Goal: Task Accomplishment & Management: Use online tool/utility

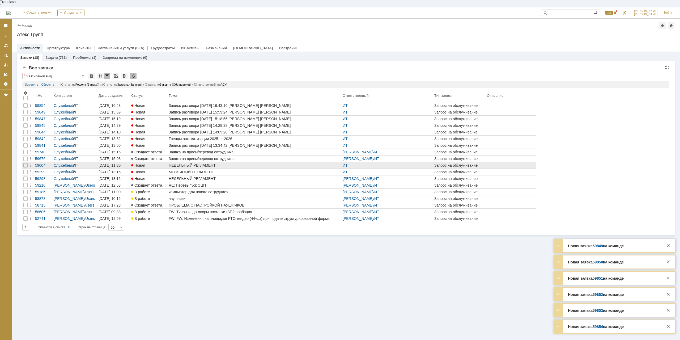
click at [194, 163] on div "НЕДЕЛЬНЫЙ РЕГЛАМЕНТ" at bounding box center [255, 165] width 172 height 4
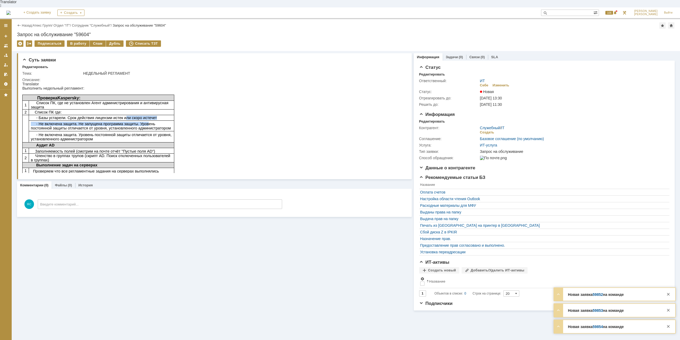
drag, startPoint x: 118, startPoint y: 114, endPoint x: 137, endPoint y: 117, distance: 19.3
click at [137, 117] on tbody "Проверка Kaspersky : 1 Список ПК, где не установлен Агент администрирования и а…" at bounding box center [98, 134] width 152 height 79
click at [137, 122] on span "- Не включена защита. Не запущена программа защиты. Уровень постоянной защиты о…" at bounding box center [101, 126] width 140 height 8
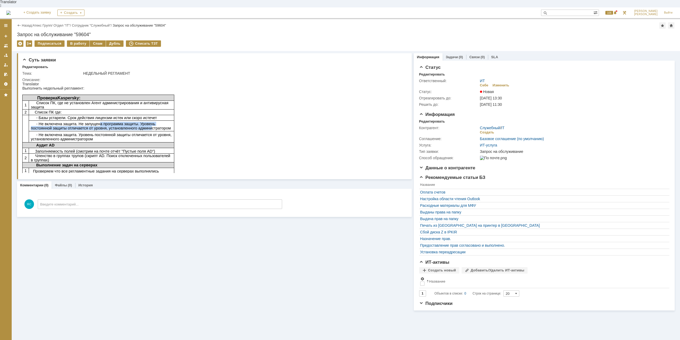
drag, startPoint x: 96, startPoint y: 120, endPoint x: 122, endPoint y: 121, distance: 25.8
click at [122, 122] on span "- Не включена защита. Не запущена программа защиты. Уровень постоянной защиты о…" at bounding box center [101, 126] width 140 height 8
click at [125, 122] on span "- Не включена защита. Не запущена программа защиты. Уровень постоянной защиты о…" at bounding box center [101, 126] width 140 height 8
click at [104, 131] on td "- Не включена защита. Уровень постоянной защиты отличается от уровня, установле…" at bounding box center [101, 136] width 145 height 11
drag, startPoint x: 92, startPoint y: 126, endPoint x: 116, endPoint y: 127, distance: 23.7
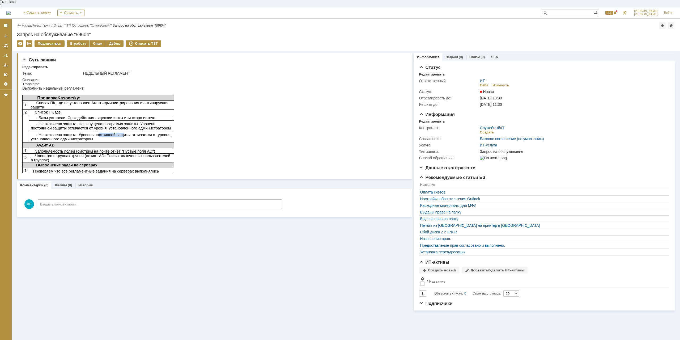
click at [116, 133] on span "- Не включена защита. Уровень постоянной защиты отличается от уровня, установле…" at bounding box center [101, 137] width 141 height 8
drag, startPoint x: 116, startPoint y: 127, endPoint x: 124, endPoint y: 131, distance: 8.8
click at [116, 133] on span "- Не включена защита. Уровень постоянной защиты отличается от уровня, установле…" at bounding box center [101, 137] width 141 height 8
click at [93, 133] on span "- Не включена защита. Уровень постоянной защиты отличается от уровня, установле…" at bounding box center [101, 137] width 141 height 8
click at [119, 133] on span "- Не включена защита. Уровень постоянной защиты отличается от уровня, установле…" at bounding box center [101, 137] width 141 height 8
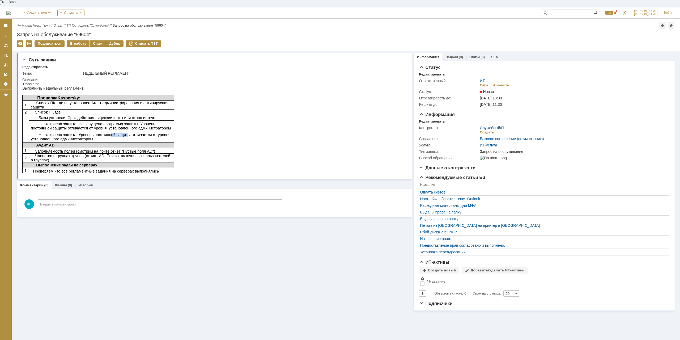
click at [119, 133] on span "- Не включена защита. Уровень постоянной защиты отличается от уровня, установле…" at bounding box center [101, 137] width 141 height 8
click at [112, 95] on td "Проверка Kaspersky :" at bounding box center [98, 98] width 152 height 6
drag, startPoint x: 91, startPoint y: 107, endPoint x: 115, endPoint y: 104, distance: 24.6
click at [115, 110] on p "Список ПК где:" at bounding box center [101, 112] width 141 height 4
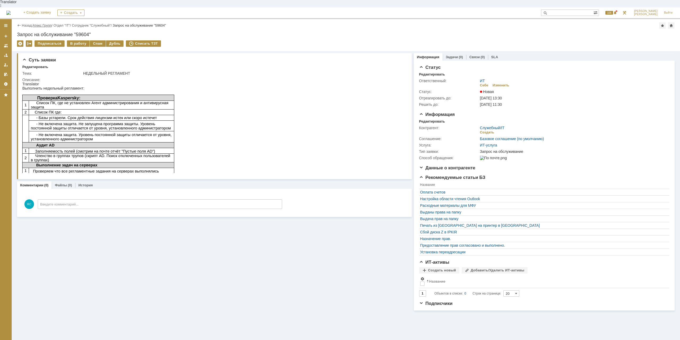
click at [49, 23] on link "Атекс Групп" at bounding box center [42, 25] width 19 height 4
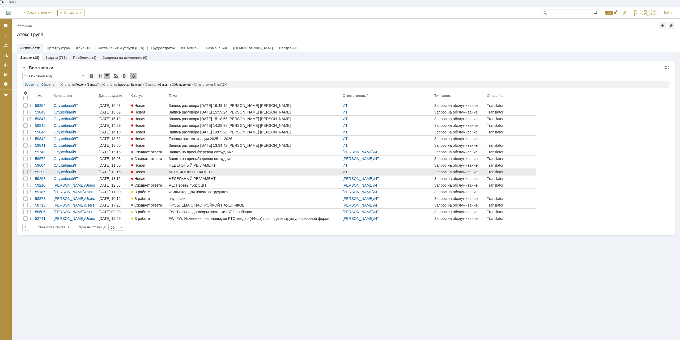
click at [191, 170] on div "МЕСЯЧНЫЙ РЕГЛАМЕНТ" at bounding box center [255, 172] width 172 height 4
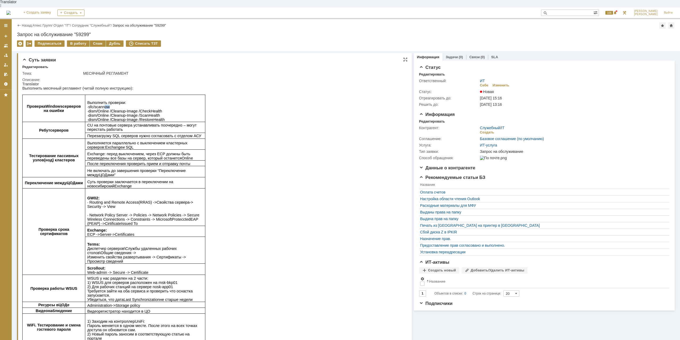
drag, startPoint x: 104, startPoint y: 102, endPoint x: 116, endPoint y: 102, distance: 11.7
click at [116, 102] on p "Выполнить проверки : ∙ sfc / scannow ∙ dism /Online /Cleanup-Image / CheckHealt…" at bounding box center [145, 110] width 116 height 21
click at [98, 108] on span ": ∙ sfc / scannow ∙ dism /Online /Cleanup-Image / CheckHealth ∙ dism /Online /C…" at bounding box center [126, 110] width 78 height 21
click at [107, 128] on p "CU на почтовые сервера устанавливать поочередно – могут перестать работать" at bounding box center [145, 127] width 116 height 8
click at [121, 123] on span "CU на почтовые сервера устанавливать поочередно – могут перестать работать" at bounding box center [141, 127] width 109 height 8
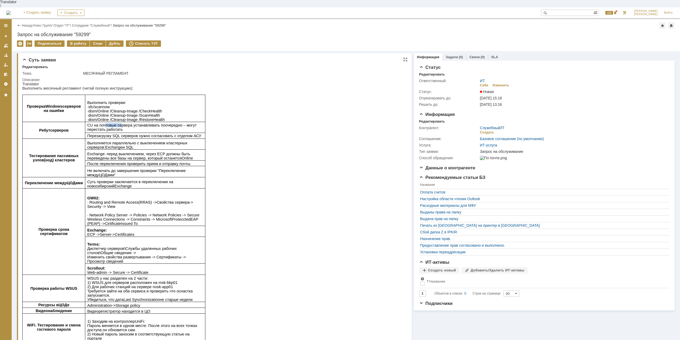
drag, startPoint x: 103, startPoint y: 121, endPoint x: 116, endPoint y: 121, distance: 13.3
click at [116, 123] on span "CU на почтовые сервера устанавливать поочередно – могут перестать работать" at bounding box center [141, 127] width 109 height 8
drag, startPoint x: 129, startPoint y: 121, endPoint x: 148, endPoint y: 121, distance: 18.9
click at [148, 123] on span "CU на почтовые сервера устанавливать поочередно – могут перестать работать" at bounding box center [141, 127] width 109 height 8
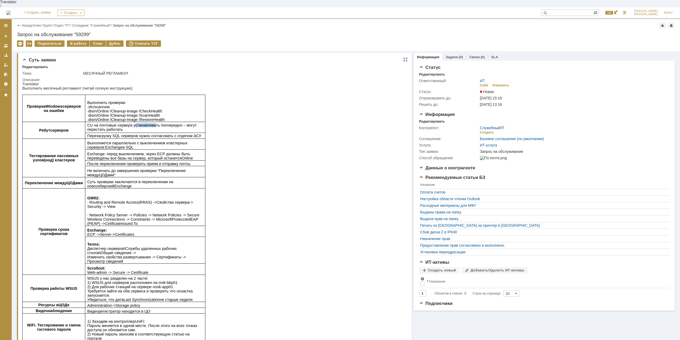
click at [148, 123] on span "CU на почтовые сервера устанавливать поочередно – могут перестать работать" at bounding box center [141, 127] width 109 height 8
click at [170, 123] on span "CU на почтовые сервера устанавливать поочередно – могут перестать работать" at bounding box center [141, 127] width 109 height 8
drag, startPoint x: 108, startPoint y: 176, endPoint x: 131, endPoint y: 177, distance: 23.7
click at [131, 180] on span "Суть проверки заключается в переключении на новосибирский Exchange" at bounding box center [130, 184] width 86 height 8
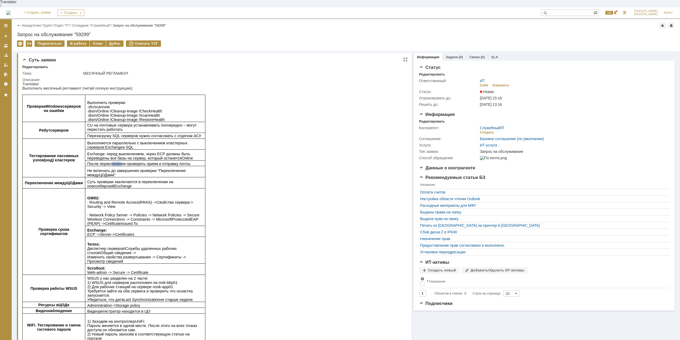
drag, startPoint x: 110, startPoint y: 161, endPoint x: 119, endPoint y: 161, distance: 8.8
click at [119, 161] on span "После переключения проверить прием и отправку почты" at bounding box center [138, 163] width 103 height 4
click at [127, 161] on span "После переключения проверить прием и отправку почты" at bounding box center [138, 163] width 103 height 4
drag, startPoint x: 139, startPoint y: 145, endPoint x: 159, endPoint y: 146, distance: 20.2
click at [159, 146] on td "Выполняется параллельно с выключением кластерных серверов: Exchange и SQL" at bounding box center [145, 144] width 120 height 11
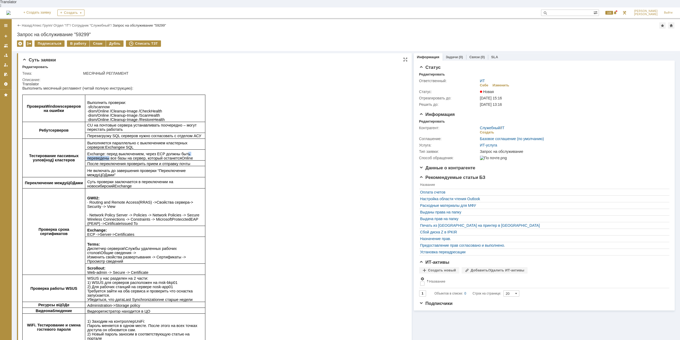
drag, startPoint x: 178, startPoint y: 150, endPoint x: 200, endPoint y: 150, distance: 22.0
click at [193, 152] on span ": перед выключением, через ECP должны быть переведены все базы на сервер, котор…" at bounding box center [140, 156] width 106 height 8
click at [122, 153] on span ": перед выключением, через ECP должны быть переведены все базы на сервер, котор…" at bounding box center [140, 156] width 106 height 8
drag, startPoint x: 97, startPoint y: 156, endPoint x: 129, endPoint y: 156, distance: 32.4
click at [129, 156] on span ": перед выключением, через ECP должны быть переведены все базы на сервер, котор…" at bounding box center [140, 156] width 106 height 8
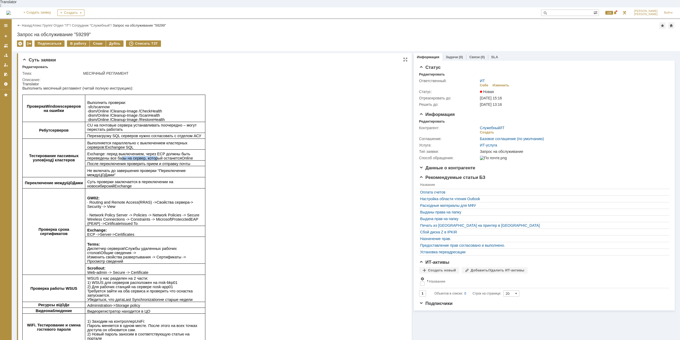
click at [129, 156] on span ": перед выключением, через ECP должны быть переведены все базы на сервер, котор…" at bounding box center [140, 156] width 106 height 8
click at [168, 169] on p "Не включать до завершения проверки “Переключение между ЦОДами ”" at bounding box center [145, 172] width 116 height 8
drag, startPoint x: 147, startPoint y: 168, endPoint x: 165, endPoint y: 167, distance: 18.3
click at [165, 168] on span "Не включать до завершения проверки “Переключение между ЦОДами ”" at bounding box center [136, 172] width 99 height 8
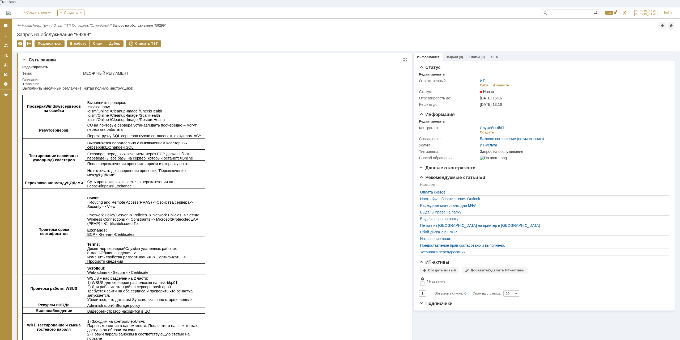
drag, startPoint x: 115, startPoint y: 177, endPoint x: 124, endPoint y: 178, distance: 9.3
click at [124, 180] on span "Суть проверки заключается в переключении на новосибирский Exchange" at bounding box center [130, 184] width 86 height 8
drag, startPoint x: 151, startPoint y: 180, endPoint x: 168, endPoint y: 180, distance: 16.2
click at [168, 180] on p "Суть проверки заключается в переключении на новосибирский Exchange" at bounding box center [145, 184] width 116 height 8
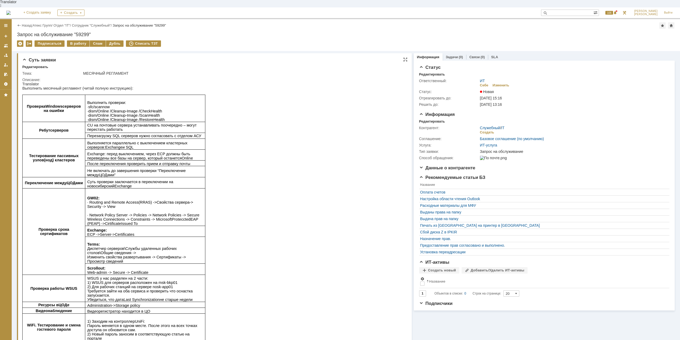
click at [168, 180] on span "Суть проверки заключается в переключении на новосибирский Exchange" at bounding box center [130, 184] width 86 height 8
drag, startPoint x: 108, startPoint y: 210, endPoint x: 130, endPoint y: 212, distance: 22.6
click at [130, 212] on span "-> Security -> View ∙ Network Policy Server -> Policies -> Network Policies -> …" at bounding box center [143, 212] width 112 height 25
drag, startPoint x: 159, startPoint y: 212, endPoint x: 189, endPoint y: 213, distance: 29.8
click at [160, 212] on span "-> Security -> View ∙ Network Policy Server -> Policies -> Network Policies -> …" at bounding box center [143, 212] width 112 height 25
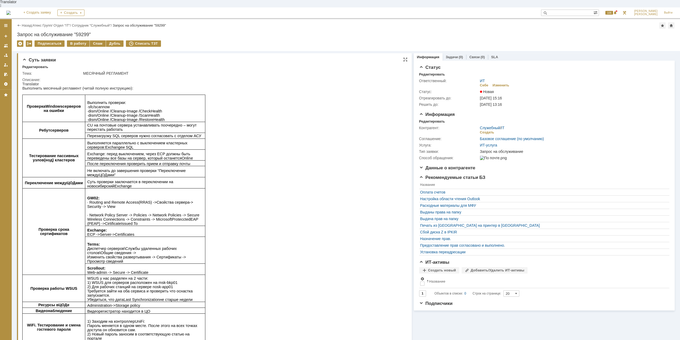
click at [189, 212] on span "-> Security -> View ∙ Network Policy Server -> Policies -> Network Policies -> …" at bounding box center [143, 212] width 112 height 25
drag, startPoint x: 129, startPoint y: 219, endPoint x: 169, endPoint y: 218, distance: 39.6
click at [169, 218] on p "GW02: ∙ Routing and Remote Access(RRAS) -> Свойства сервера -> Security -> View…" at bounding box center [145, 211] width 116 height 30
click at [169, 217] on p "GW02: ∙ Routing and Remote Access(RRAS) -> Свойства сервера -> Security -> View…" at bounding box center [145, 211] width 116 height 30
drag, startPoint x: 173, startPoint y: 214, endPoint x: 163, endPoint y: 214, distance: 9.6
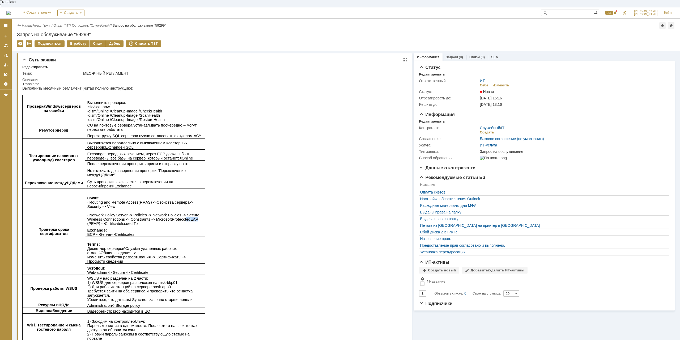
click at [163, 214] on span "-> Security -> View ∙ Network Policy Server -> Policies -> Network Policies -> …" at bounding box center [143, 212] width 112 height 25
click at [172, 217] on span "Proteccted" at bounding box center [181, 219] width 19 height 4
drag, startPoint x: 150, startPoint y: 214, endPoint x: 182, endPoint y: 216, distance: 32.5
click at [182, 216] on span "-> Security -> View ∙ Network Policy Server -> Policies -> Network Policies -> …" at bounding box center [143, 212] width 112 height 25
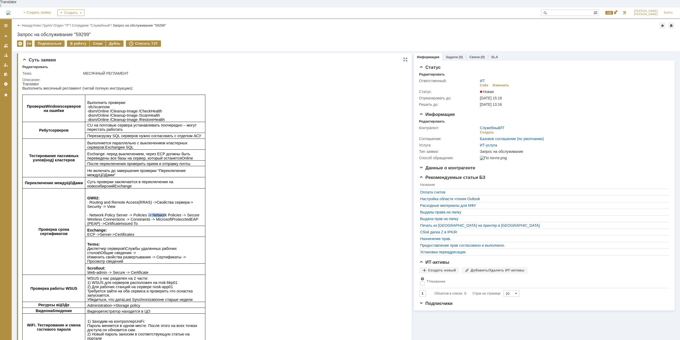
drag, startPoint x: 139, startPoint y: 209, endPoint x: 154, endPoint y: 211, distance: 14.7
click at [154, 211] on span "-> Security -> View ∙ Network Policy Server -> Policies -> Network Policies -> …" at bounding box center [143, 212] width 112 height 25
click at [157, 211] on span "-> Security -> View ∙ Network Policy Server -> Policies -> Network Policies -> …" at bounding box center [143, 212] width 112 height 25
click at [115, 218] on span "-> Security -> View ∙ Network Policy Server -> Policies -> Network Policies -> …" at bounding box center [143, 212] width 112 height 25
click at [106, 228] on p "Exchange : ECP -> Server -> Certificates" at bounding box center [145, 232] width 116 height 8
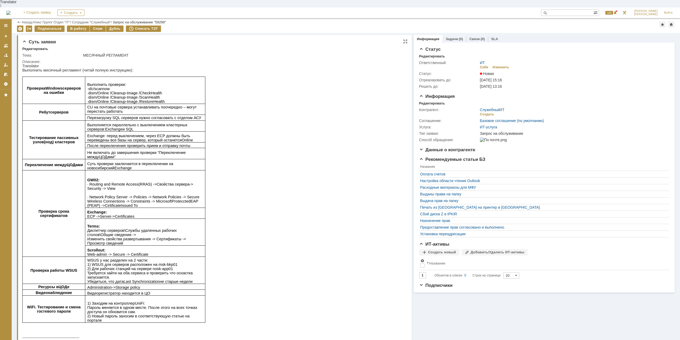
scroll to position [54, 0]
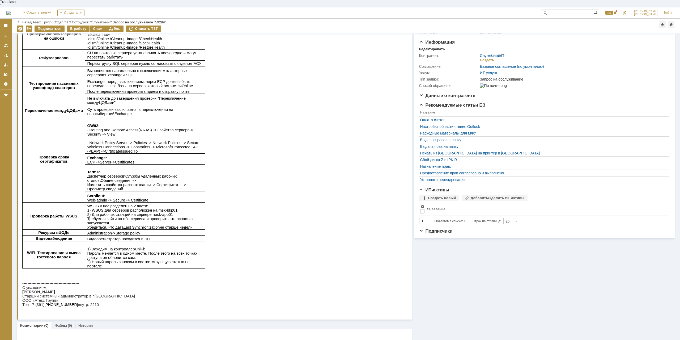
click at [95, 156] on span "Exchange" at bounding box center [96, 158] width 18 height 4
drag, startPoint x: 92, startPoint y: 204, endPoint x: 109, endPoint y: 205, distance: 17.0
click at [109, 205] on span "WSUS у нас разделен на 2 части: 1) WSUS для серверов расположен на msk-bkp01 2)…" at bounding box center [139, 216] width 105 height 25
click at [154, 210] on span "WSUS у нас разделен на 2 части: 1) WSUS для серверов расположен на msk-bkp01 2)…" at bounding box center [139, 216] width 105 height 25
click at [128, 211] on span "WSUS у нас разделен на 2 части: 1) WSUS для серверов расположен на msk-bkp01 2)…" at bounding box center [139, 216] width 105 height 25
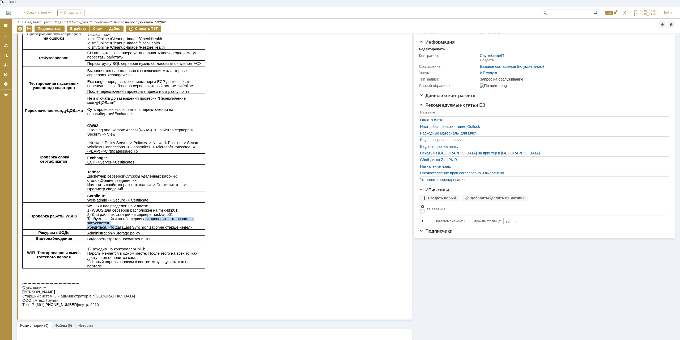
drag, startPoint x: 111, startPoint y: 222, endPoint x: 136, endPoint y: 220, distance: 24.8
click at [136, 220] on span "WSUS у нас разделен на 2 части: 1) WSUS для серверов расположен на msk-bkp01 2)…" at bounding box center [139, 216] width 105 height 25
click at [150, 225] on span "Synchronization" at bounding box center [146, 227] width 28 height 4
drag, startPoint x: 174, startPoint y: 223, endPoint x: 150, endPoint y: 223, distance: 23.6
click at [150, 223] on span "WSUS у нас разделен на 2 части: 1) WSUS для серверов расположен на msk-bkp01 2)…" at bounding box center [139, 216] width 105 height 25
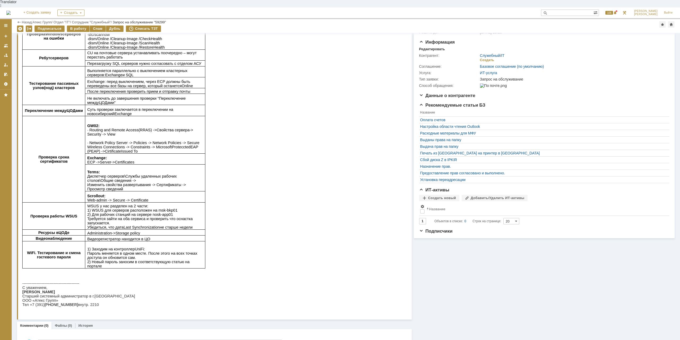
click at [150, 225] on span "Synchronization" at bounding box center [146, 227] width 28 height 4
drag, startPoint x: 124, startPoint y: 224, endPoint x: 138, endPoint y: 222, distance: 14.0
click at [138, 222] on span "WSUS у нас разделен на 2 части: 1) WSUS для серверов расположен на msk-bkp01 2)…" at bounding box center [139, 216] width 105 height 25
click at [138, 225] on span "Synchronization" at bounding box center [146, 227] width 28 height 4
drag, startPoint x: 161, startPoint y: 222, endPoint x: 138, endPoint y: 222, distance: 22.8
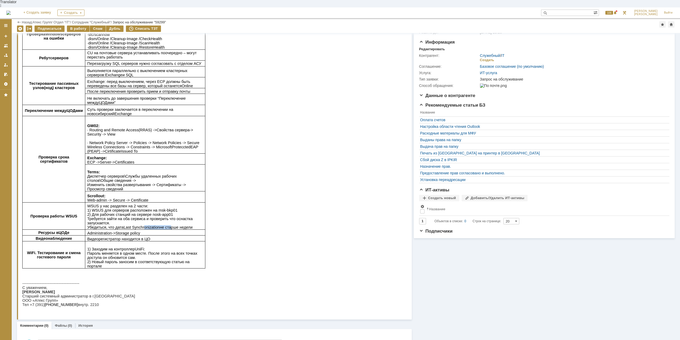
click at [138, 222] on span "WSUS у нас разделен на 2 части: 1) WSUS для серверов расположен на msk-bkp01 2)…" at bounding box center [139, 216] width 105 height 25
click at [138, 225] on span "Synchronization" at bounding box center [146, 227] width 28 height 4
click at [63, 252] on span ". Тестирование и смена гостевого пароля" at bounding box center [57, 254] width 45 height 8
click at [59, 255] on span ". Тестирование и смена гостевого пароля" at bounding box center [57, 254] width 45 height 8
click at [126, 247] on span "1) Заходим на контроллер UniFi : Пароль меняется в одном месте. После этого на …" at bounding box center [142, 257] width 110 height 21
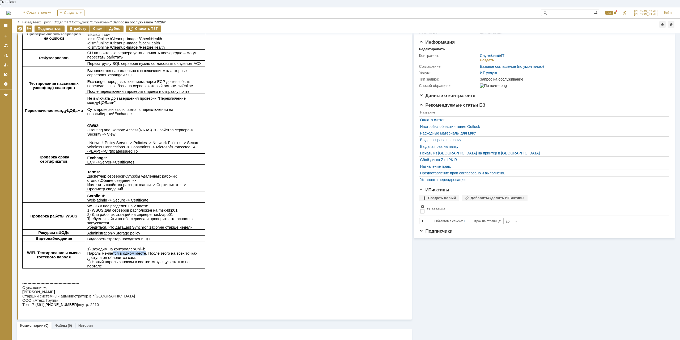
drag, startPoint x: 108, startPoint y: 253, endPoint x: 138, endPoint y: 253, distance: 30.0
click at [138, 253] on span "1) Заходим на контроллер UniFi : Пароль меняется в одном месте. После этого на …" at bounding box center [142, 257] width 110 height 21
drag, startPoint x: 140, startPoint y: 252, endPoint x: 168, endPoint y: 254, distance: 27.9
click at [141, 253] on span "1) Заходим на контроллер UniFi : Пароль меняется в одном месте. После этого на …" at bounding box center [142, 257] width 110 height 21
drag, startPoint x: 170, startPoint y: 253, endPoint x: 145, endPoint y: 252, distance: 24.7
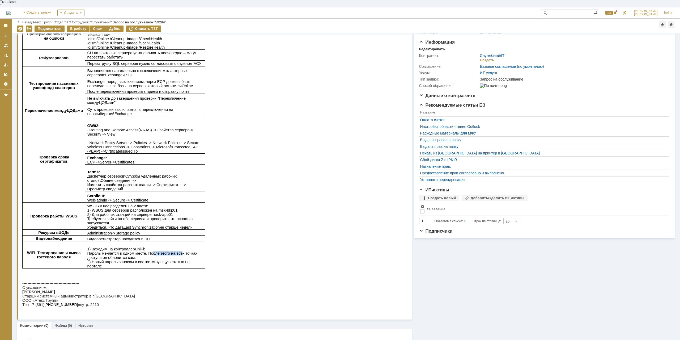
click at [145, 252] on span "1) Заходим на контроллер UniFi : Пароль меняется в одном месте. После этого на …" at bounding box center [142, 257] width 110 height 21
drag, startPoint x: 109, startPoint y: 255, endPoint x: 119, endPoint y: 255, distance: 10.9
click at [119, 255] on p "1) Заходим на контроллер UniFi : Пароль меняется в одном месте. После этого на …" at bounding box center [145, 257] width 116 height 21
click at [148, 263] on span "1) Заходим на контроллер UniFi : Пароль меняется в одном месте. После этого на …" at bounding box center [142, 257] width 110 height 21
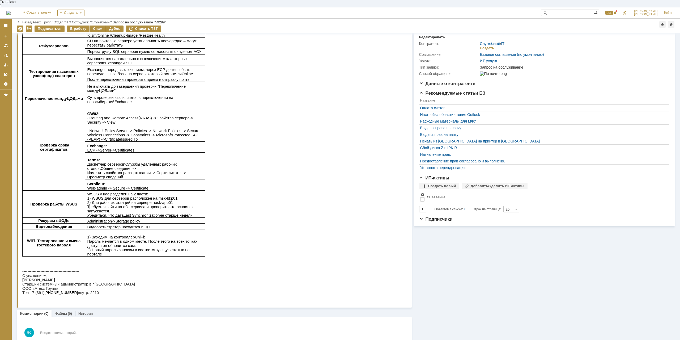
scroll to position [0, 0]
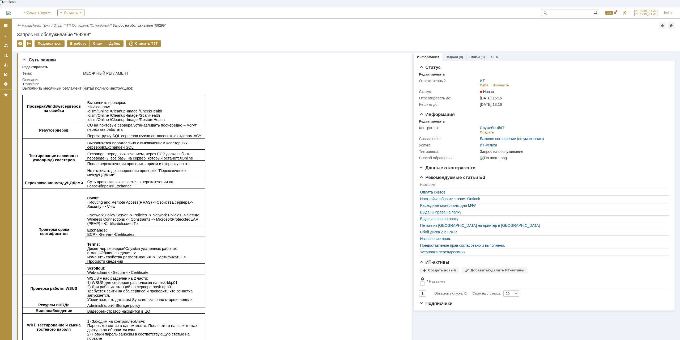
click at [47, 23] on link "Атекс Групп" at bounding box center [42, 25] width 19 height 4
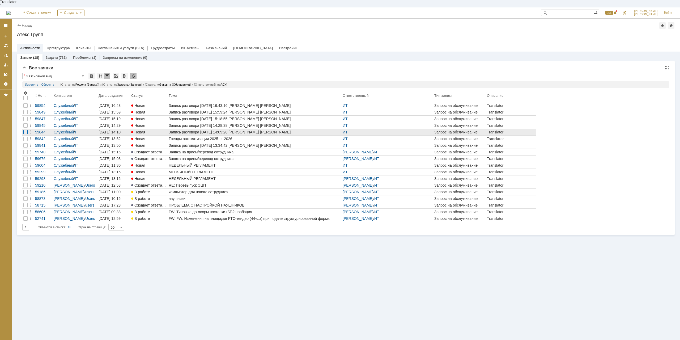
click at [26, 130] on div at bounding box center [25, 132] width 4 height 4
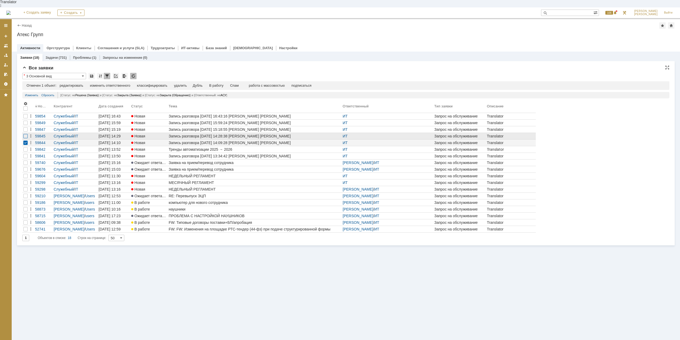
click at [27, 134] on div at bounding box center [25, 136] width 4 height 4
click at [25, 127] on div at bounding box center [25, 129] width 4 height 4
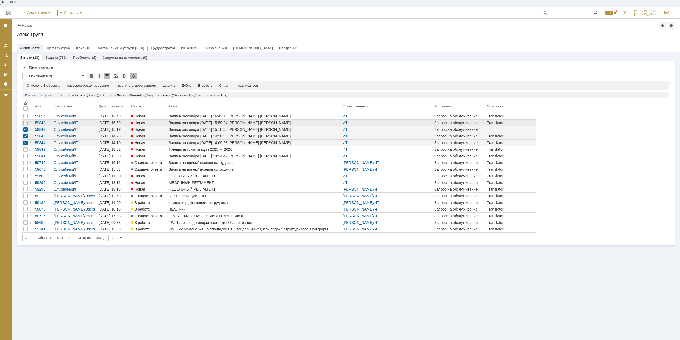
click at [28, 119] on div at bounding box center [25, 122] width 6 height 6
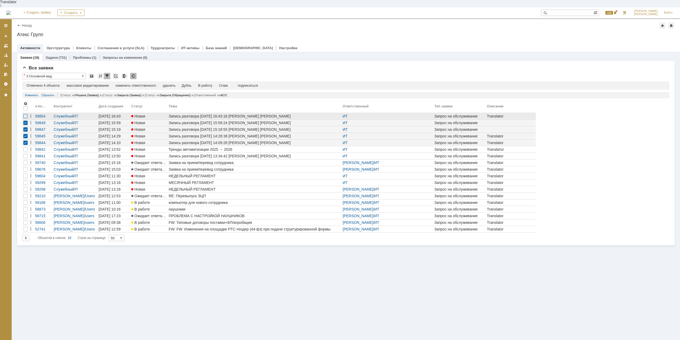
click at [26, 114] on div at bounding box center [25, 116] width 4 height 4
click at [226, 83] on div "Спам" at bounding box center [225, 85] width 9 height 4
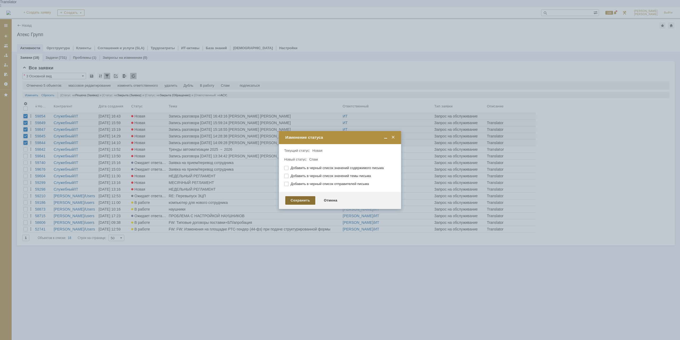
click at [310, 201] on div "Сохранить" at bounding box center [300, 200] width 30 height 8
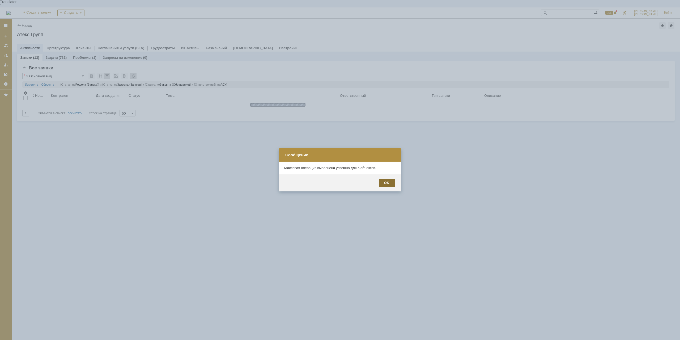
click at [390, 181] on div "OK" at bounding box center [387, 182] width 16 height 8
